Goal: Find specific page/section: Find specific page/section

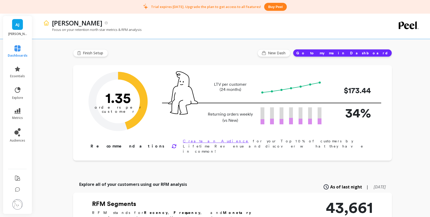
click at [19, 85] on li "explore" at bounding box center [18, 93] width 26 height 20
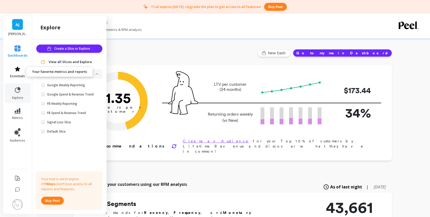
click at [20, 73] on link "essentials" at bounding box center [18, 72] width 20 height 12
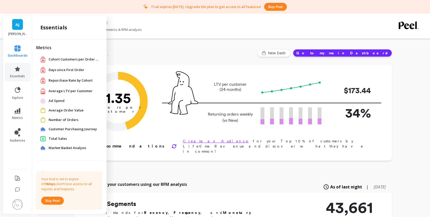
click at [68, 149] on span "Market Basket Analysis" at bounding box center [68, 147] width 38 height 5
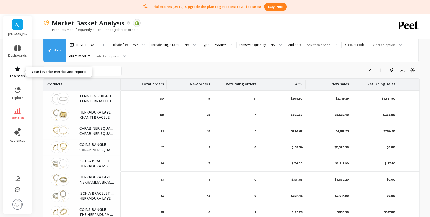
click at [17, 76] on span "essentials" at bounding box center [17, 76] width 15 height 4
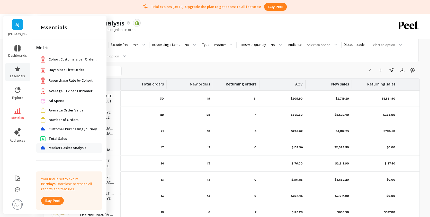
click at [79, 131] on span "Customer Purchasing Journey" at bounding box center [73, 129] width 48 height 5
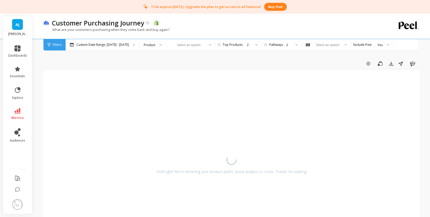
click at [181, 67] on div "Add Goal Save Export Share Learn" at bounding box center [231, 63] width 376 height 8
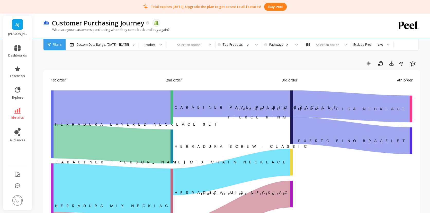
click at [13, 110] on link "metrics" at bounding box center [17, 114] width 19 height 12
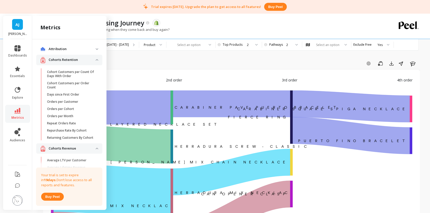
scroll to position [456, 0]
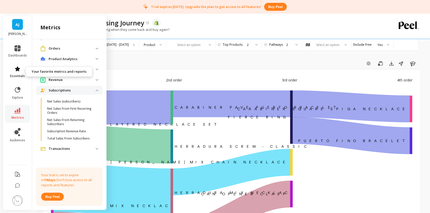
click at [15, 71] on icon at bounding box center [17, 69] width 6 height 6
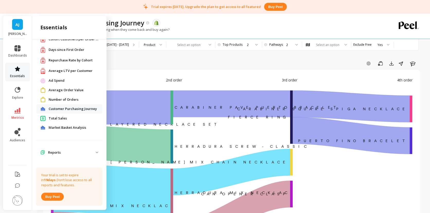
scroll to position [0, 0]
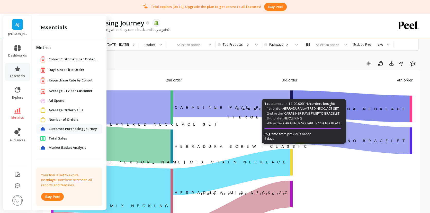
drag, startPoint x: 326, startPoint y: 65, endPoint x: 339, endPoint y: 64, distance: 13.6
click at [326, 64] on div "Add Goal Save Export Share Learn" at bounding box center [231, 63] width 377 height 8
